Goal: Navigation & Orientation: Find specific page/section

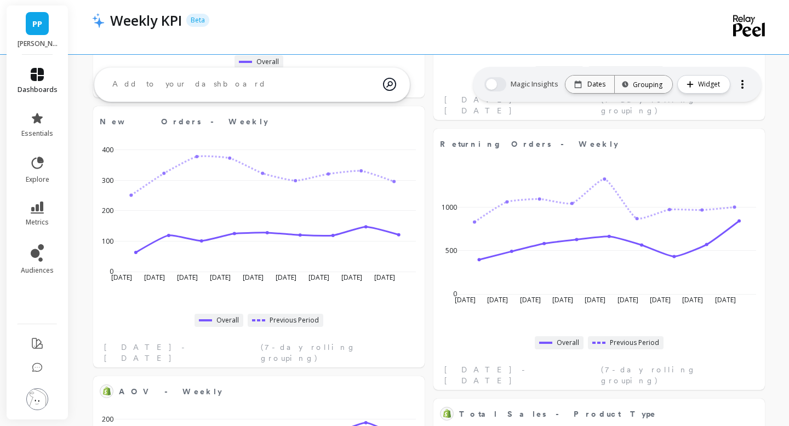
scroll to position [528, 0]
click at [41, 76] on icon at bounding box center [37, 74] width 13 height 13
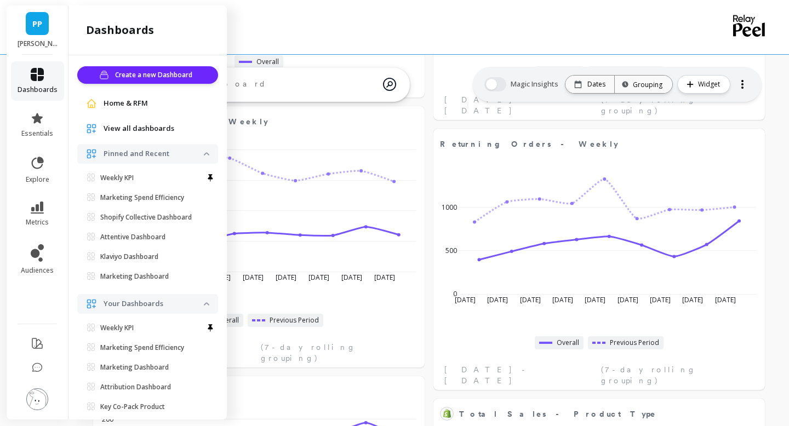
scroll to position [24, 0]
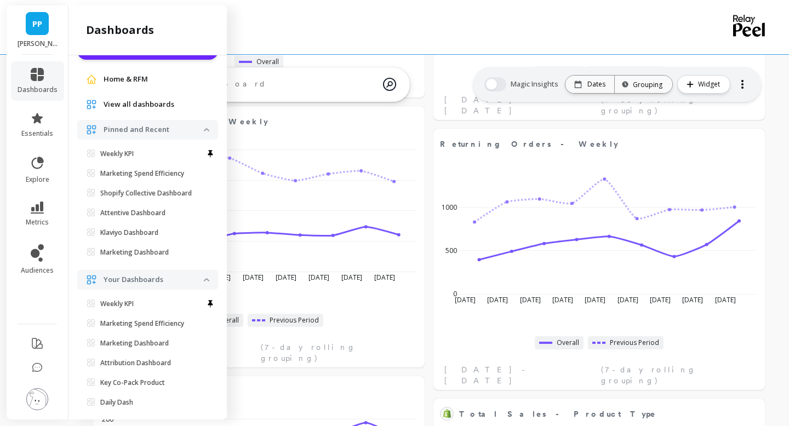
click at [135, 104] on span "View all dashboards" at bounding box center [139, 104] width 71 height 11
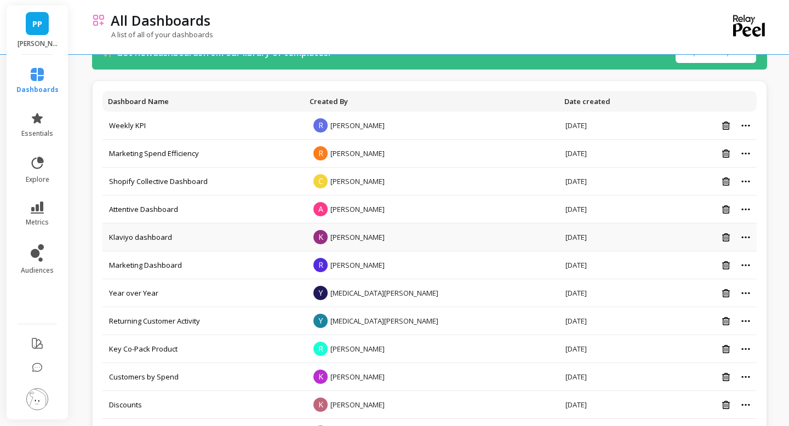
scroll to position [47, 0]
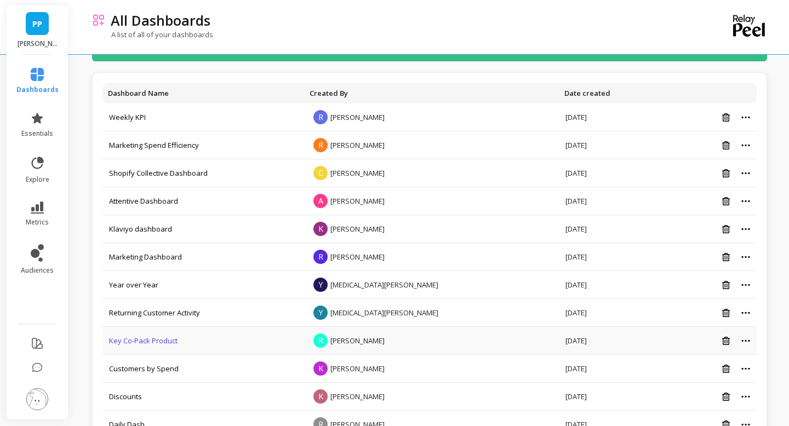
click at [150, 340] on link "Key Co-Pack Product" at bounding box center [143, 341] width 68 height 10
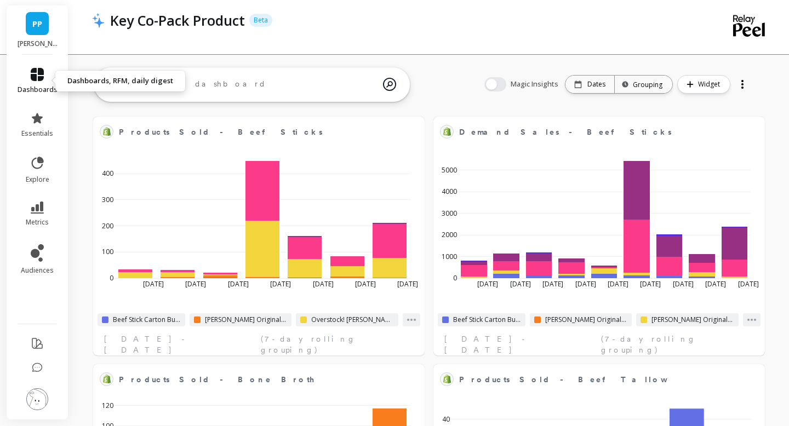
click at [42, 77] on icon at bounding box center [37, 74] width 13 height 13
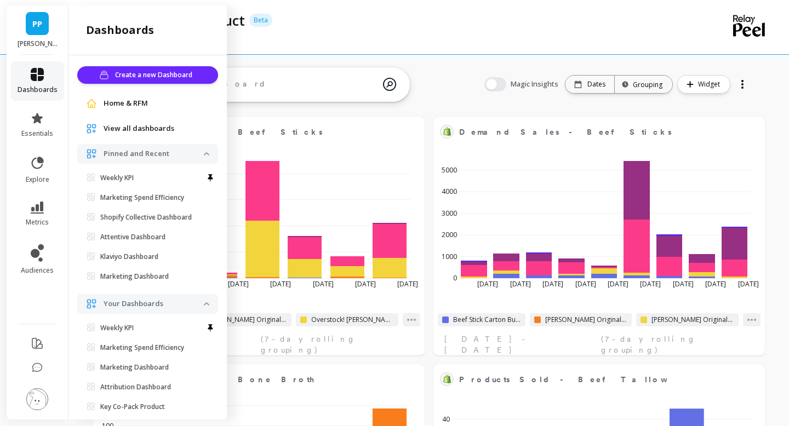
scroll to position [24, 0]
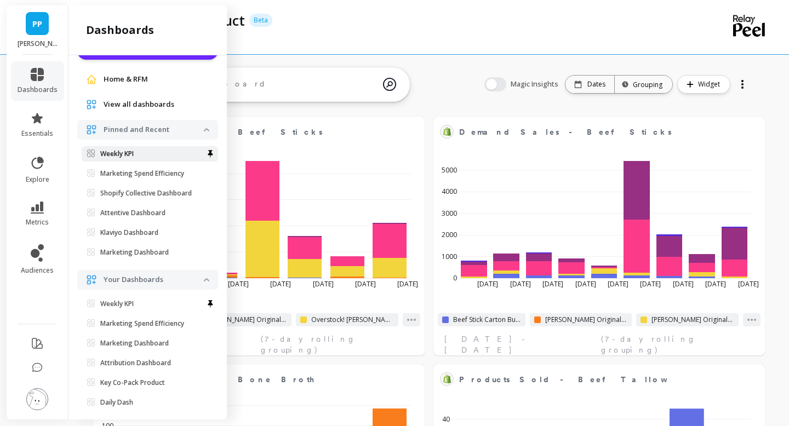
click at [118, 153] on p "Weekly KPI" at bounding box center [116, 154] width 33 height 9
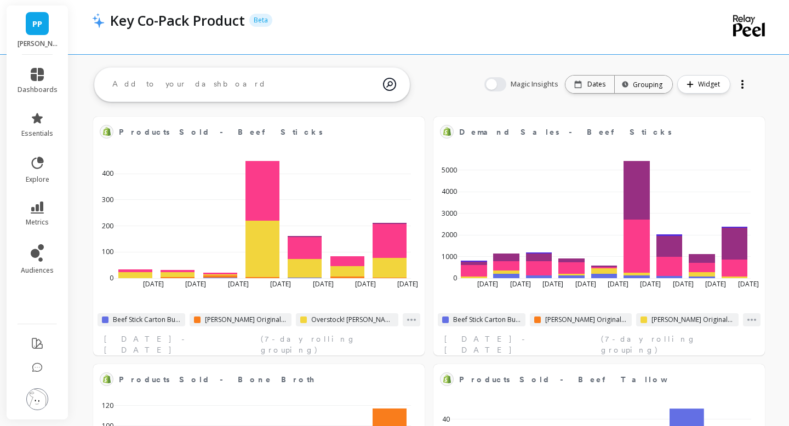
scroll to position [0, 0]
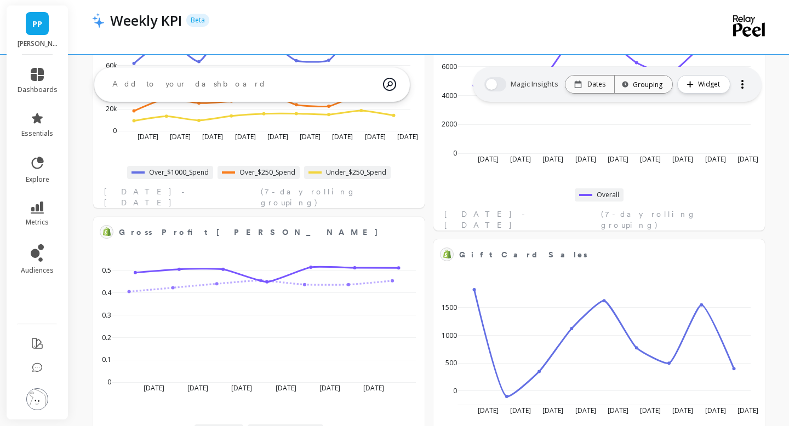
scroll to position [1132, 0]
